Goal: Task Accomplishment & Management: Complete application form

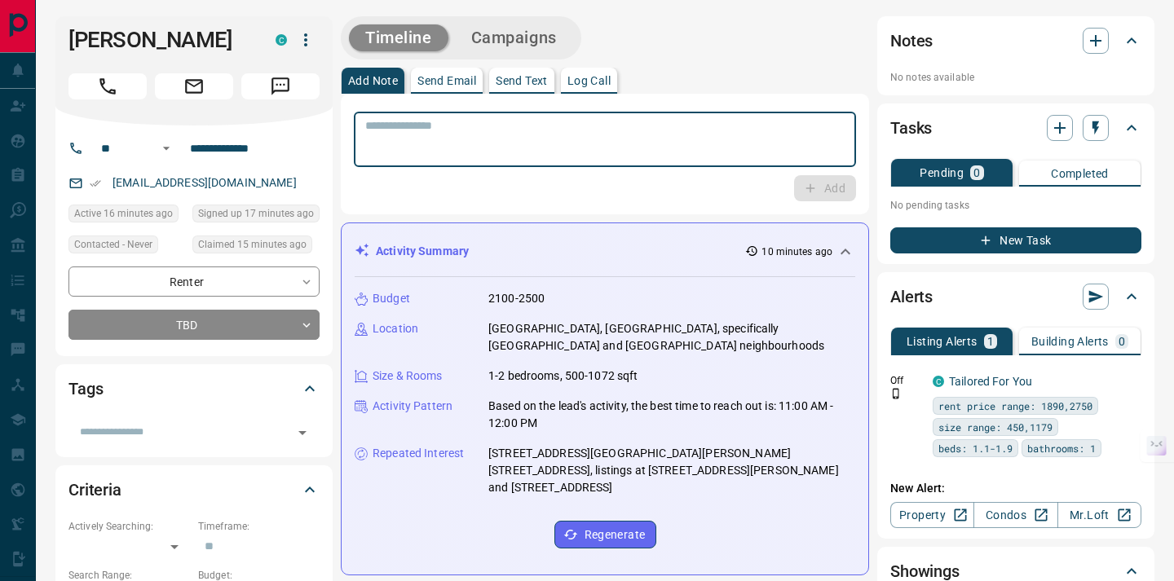
click at [522, 136] on textarea at bounding box center [604, 140] width 479 height 42
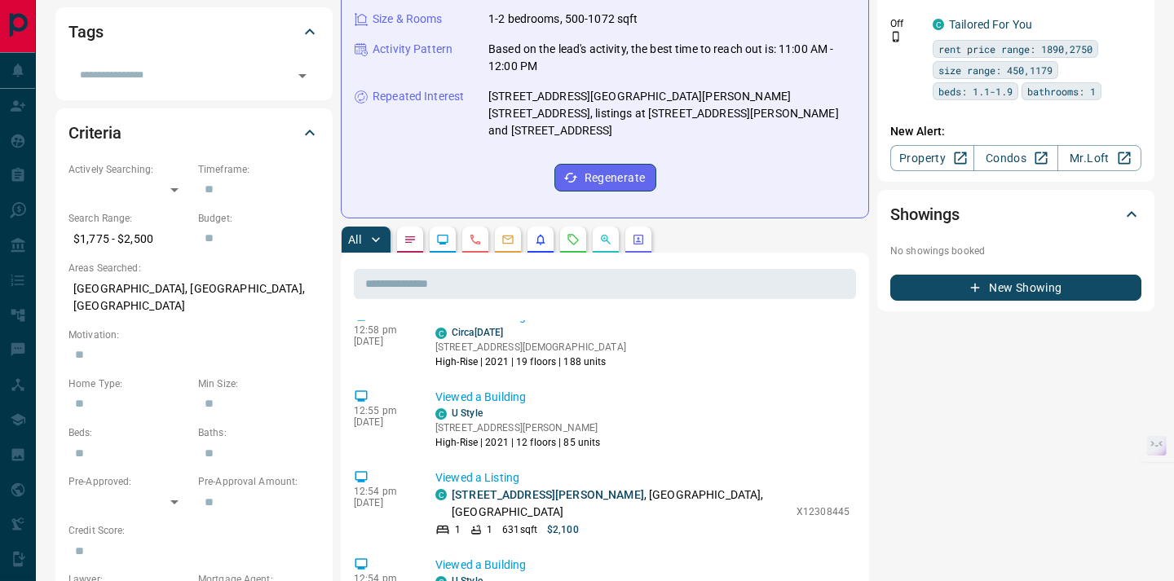
scroll to position [272, 0]
click at [473, 407] on link "U Style" at bounding box center [467, 412] width 31 height 11
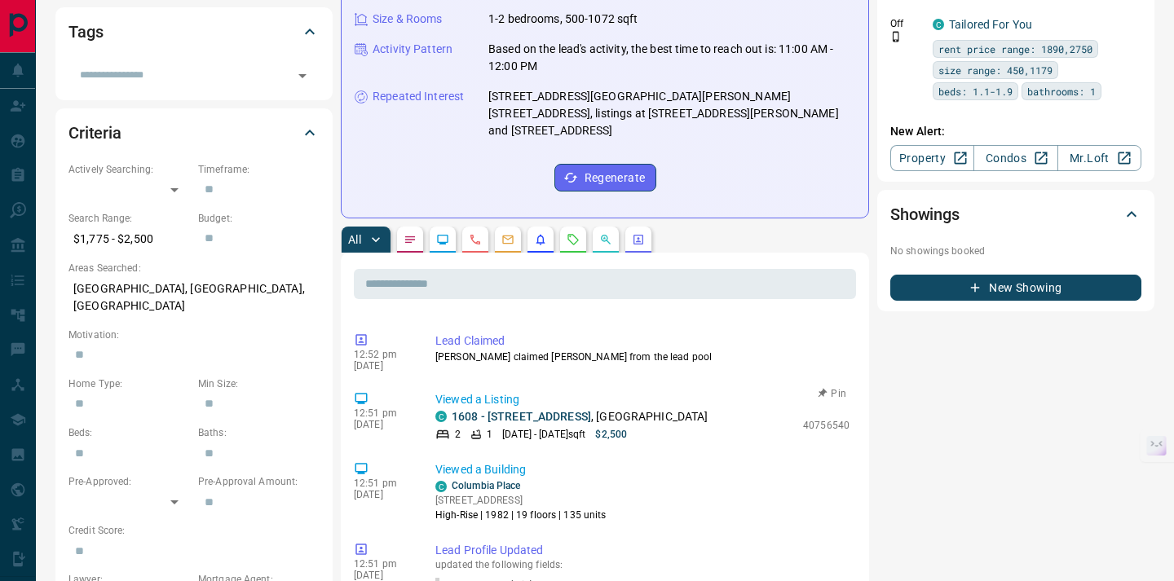
scroll to position [1179, 0]
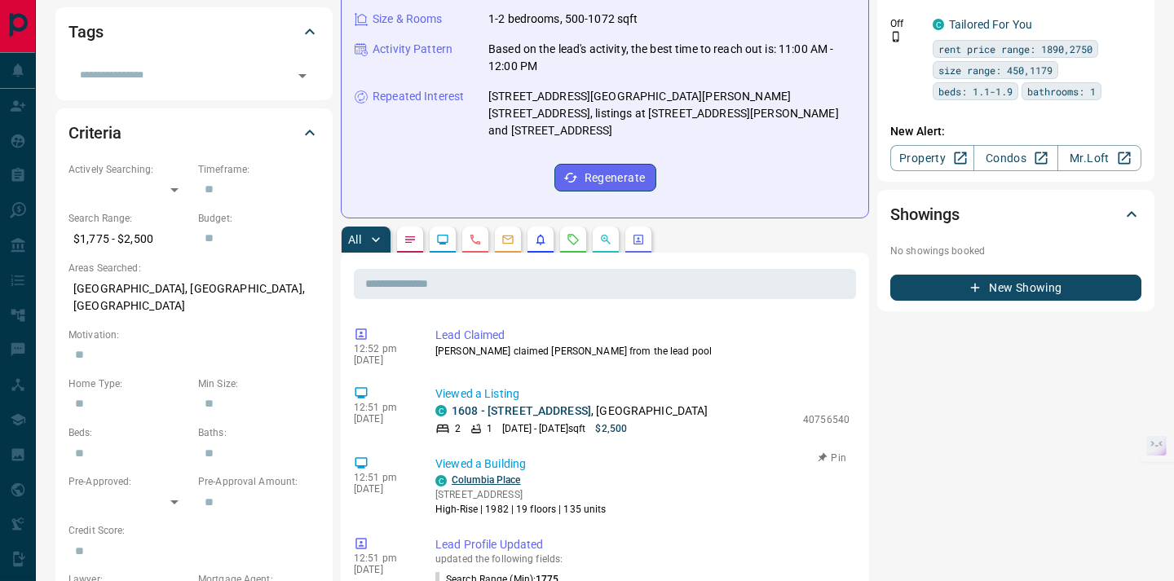
click at [509, 474] on link "Columbia Place" at bounding box center [486, 479] width 69 height 11
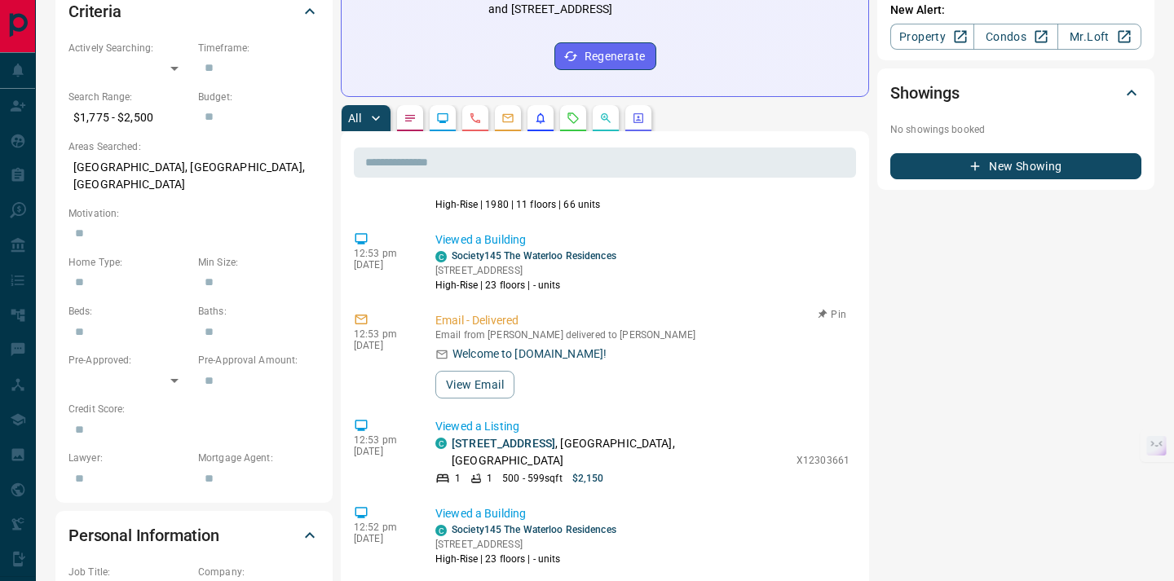
scroll to position [0, 0]
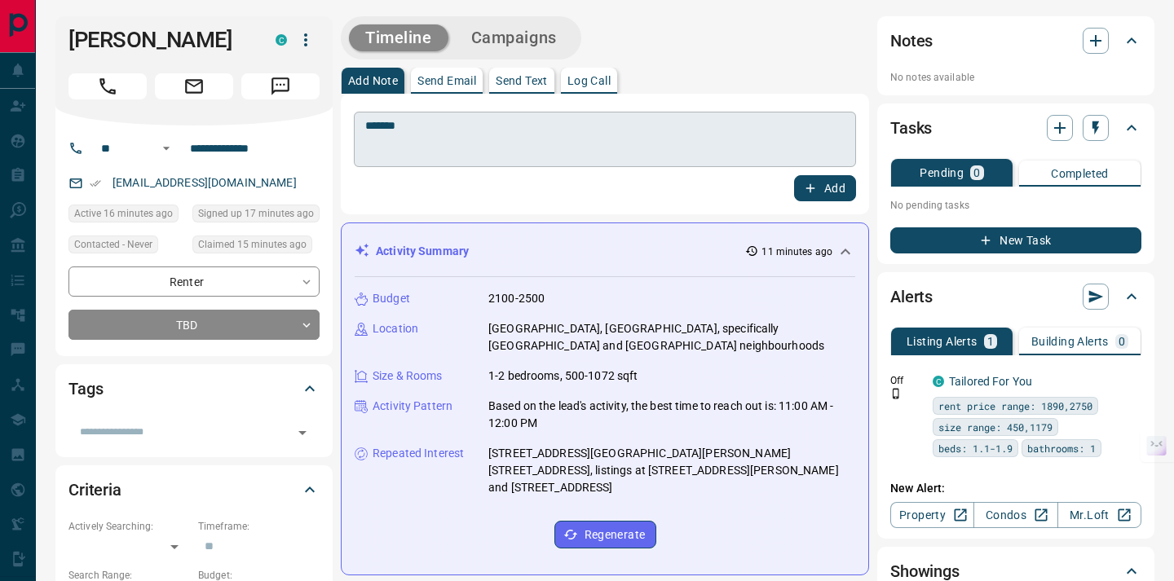
click at [499, 144] on textarea "*******" at bounding box center [604, 140] width 479 height 42
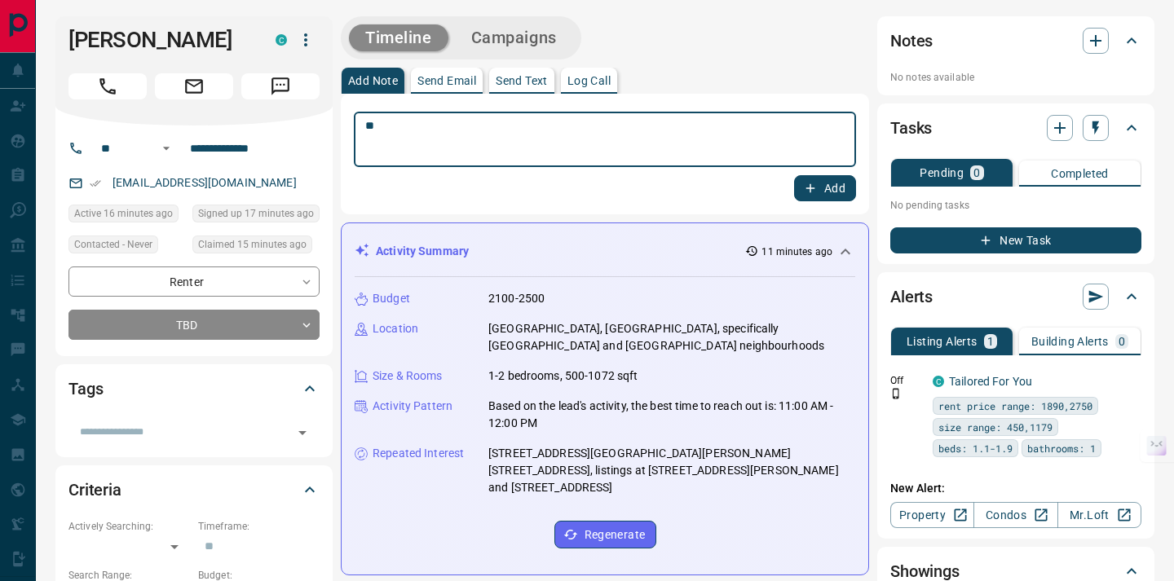
type textarea "*"
type textarea "**********"
click at [840, 185] on button "Add" at bounding box center [825, 188] width 62 height 26
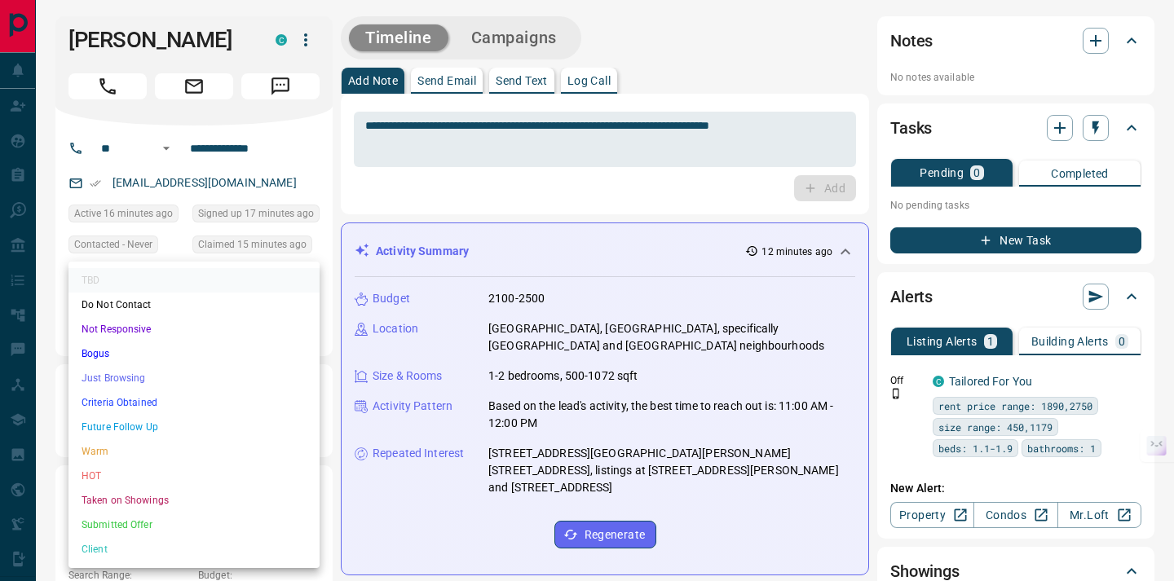
scroll to position [729, 0]
click at [186, 376] on li "Just Browsing" at bounding box center [193, 378] width 251 height 24
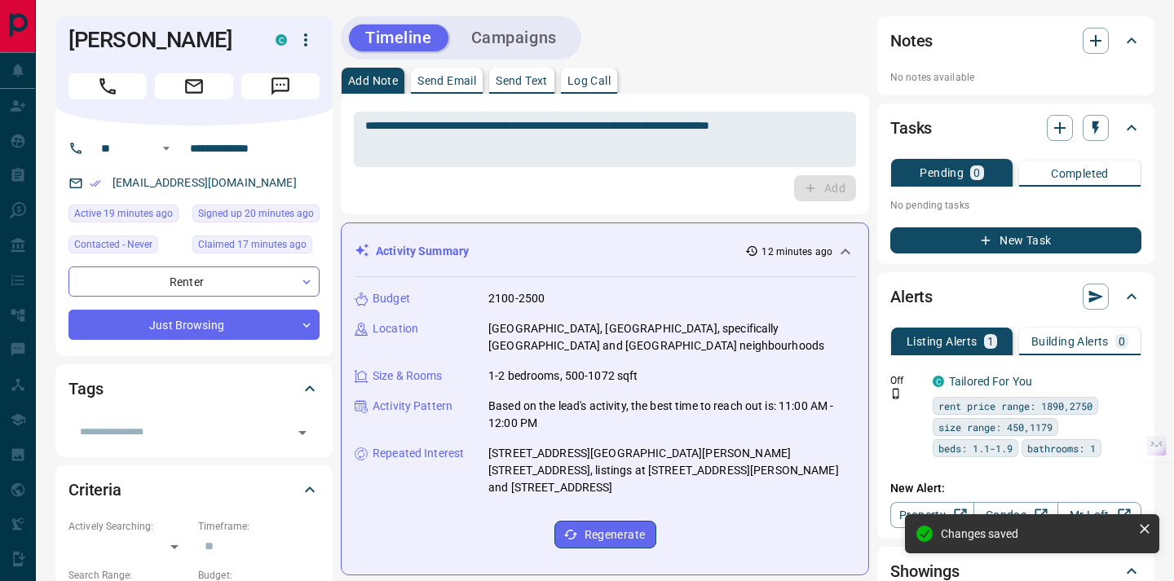
type input "*"
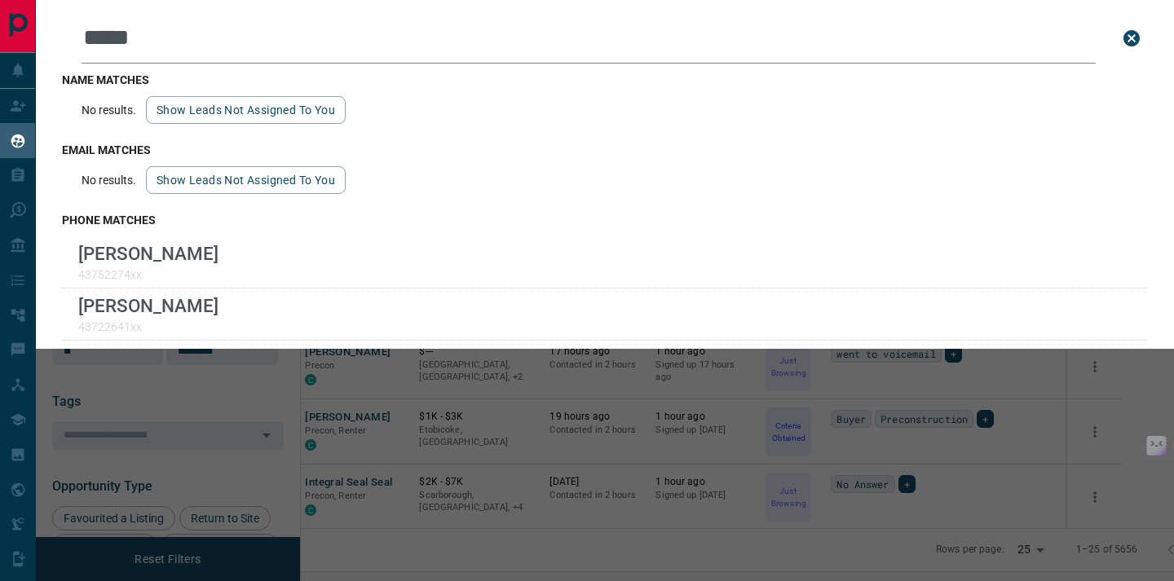
scroll to position [435, 866]
type input "*"
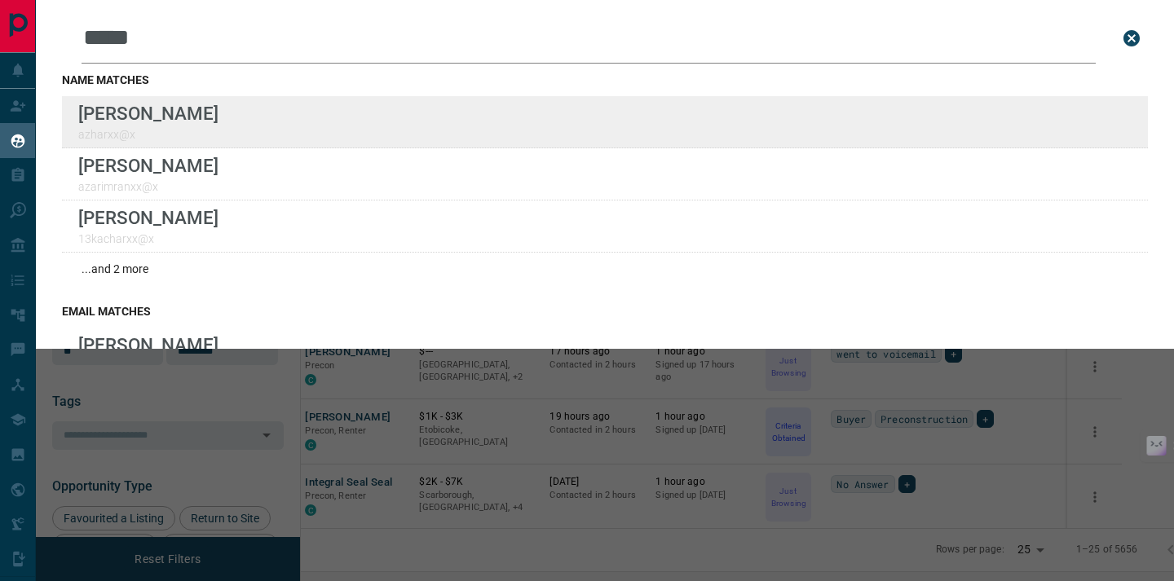
type input "*****"
click at [0, 0] on div "Lead Transfers Claim Leads My Leads Tasks Opportunities Deals Campaigns Automat…" at bounding box center [587, 280] width 1174 height 561
